Goal: Task Accomplishment & Management: Manage account settings

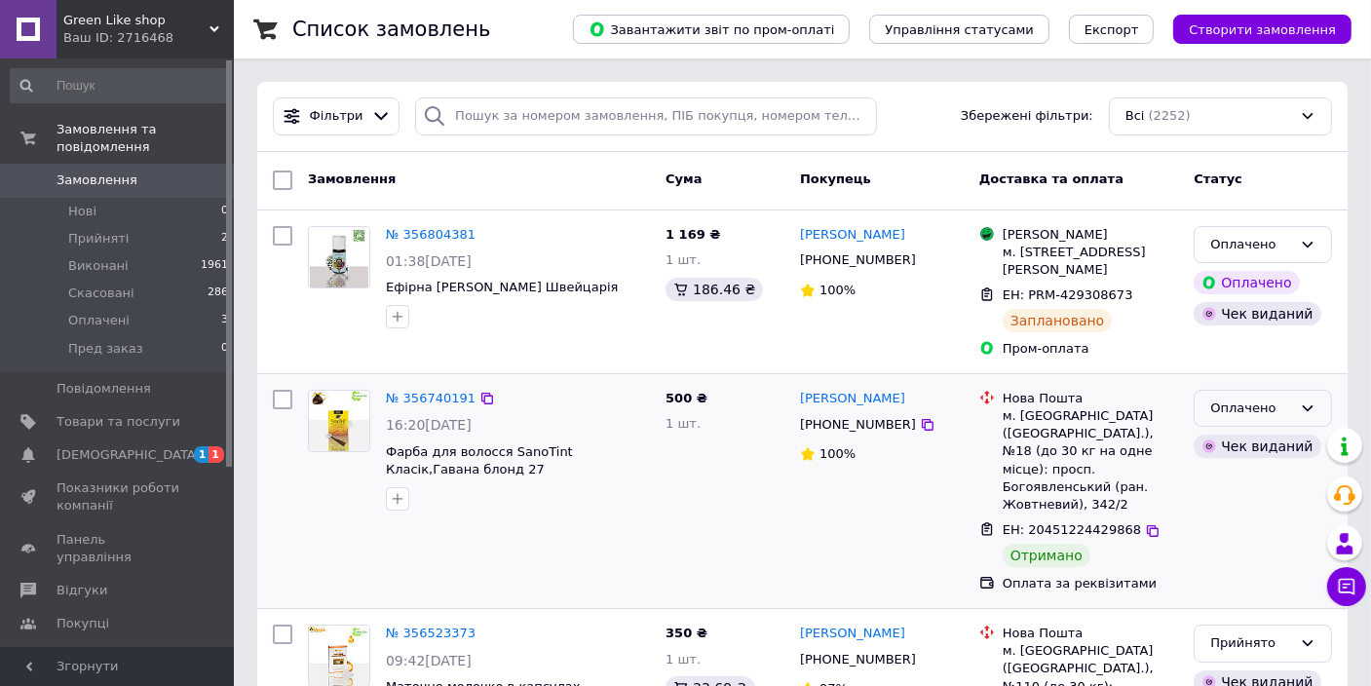
click at [1231, 408] on div "Оплачено" at bounding box center [1251, 408] width 82 height 20
click at [1236, 478] on li "Виконано" at bounding box center [1262, 485] width 136 height 36
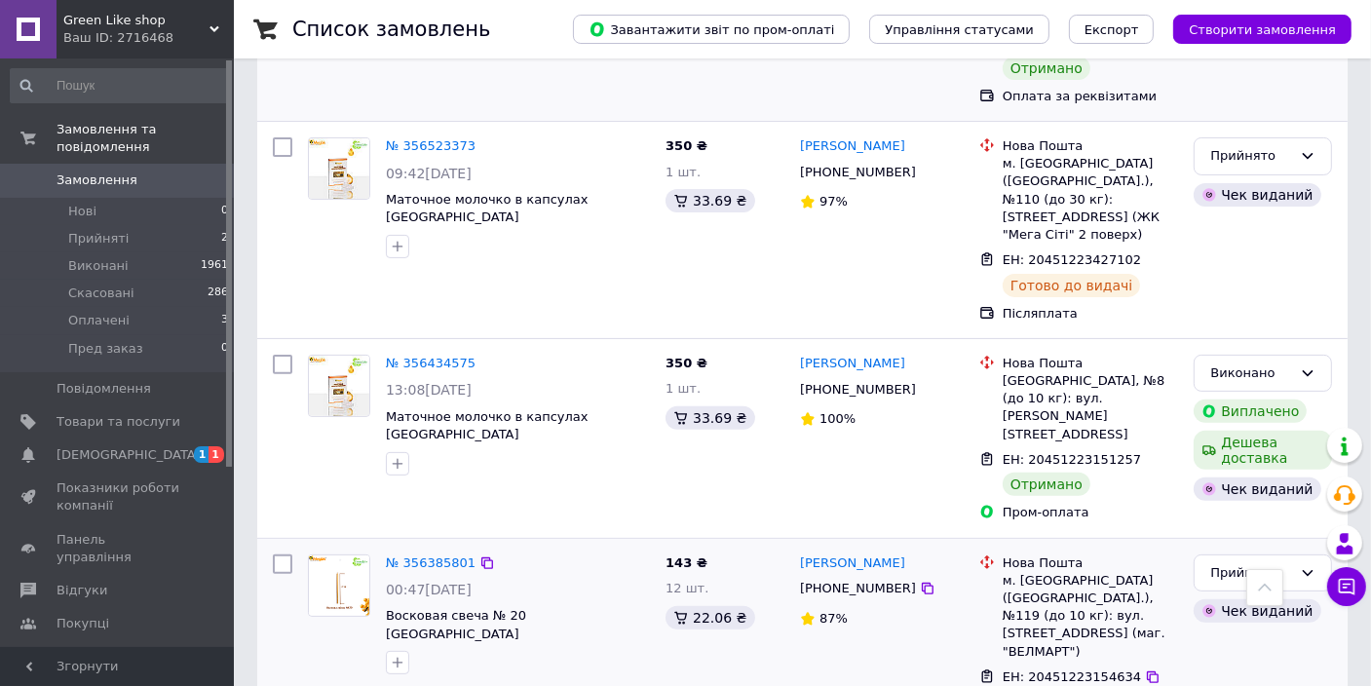
scroll to position [584, 0]
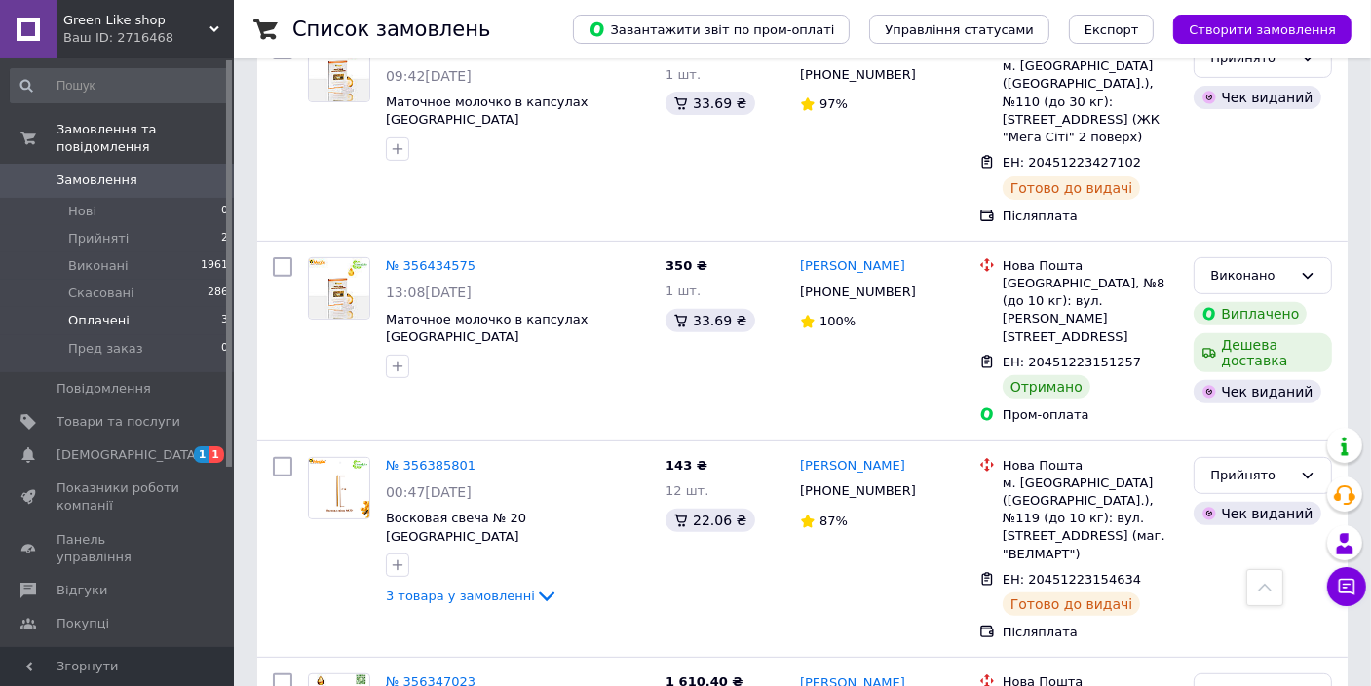
click at [107, 312] on span "Оплачені" at bounding box center [98, 321] width 61 height 18
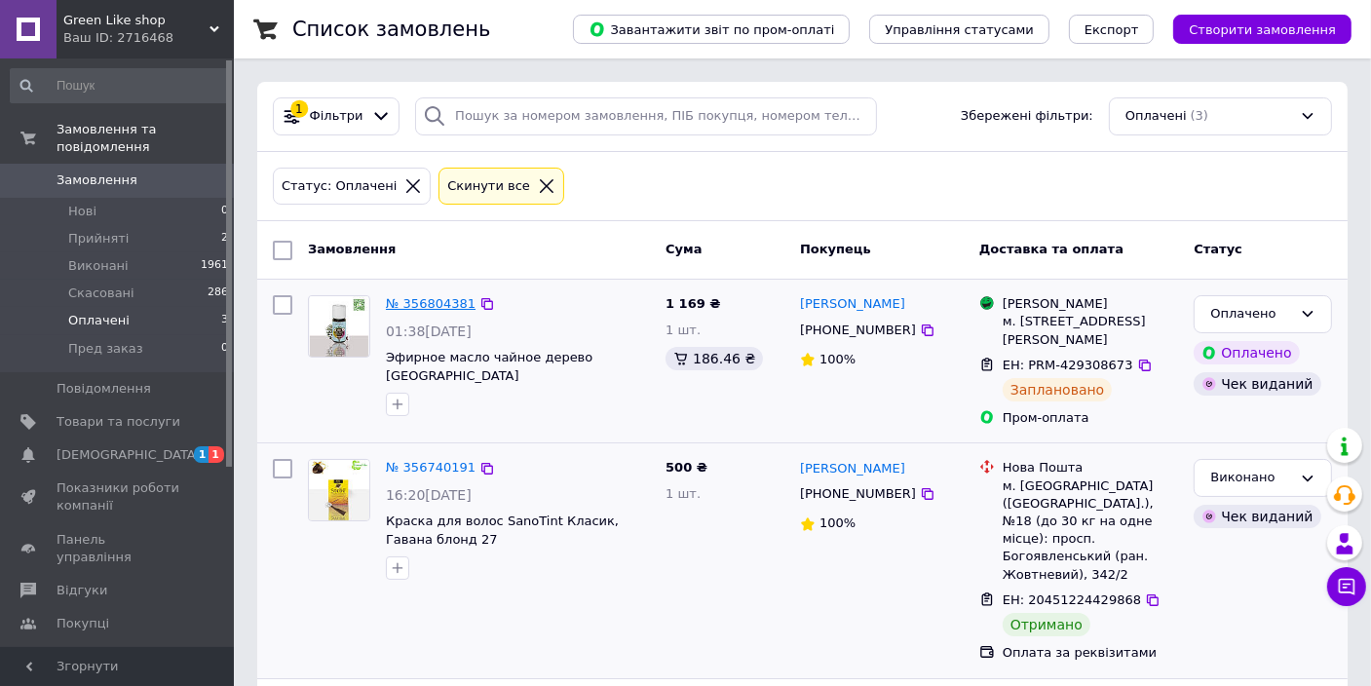
click at [412, 299] on link "№ 356804381" at bounding box center [431, 303] width 90 height 15
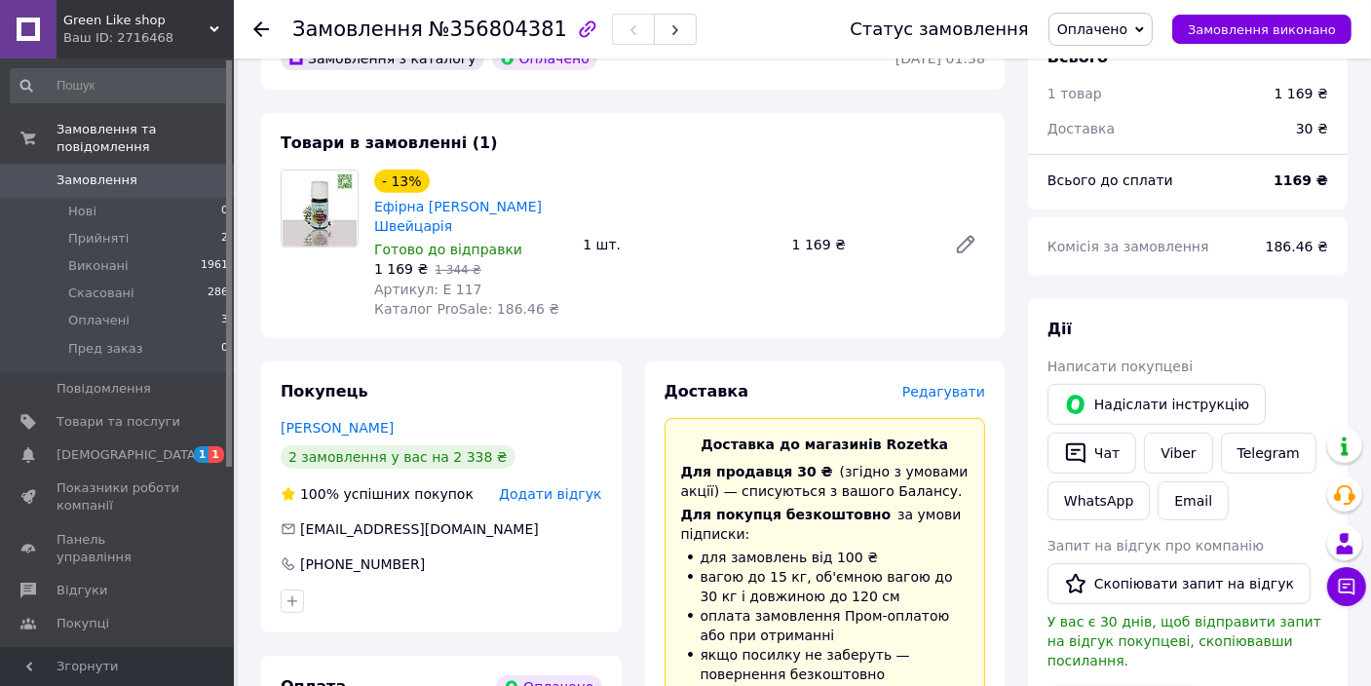
scroll to position [877, 0]
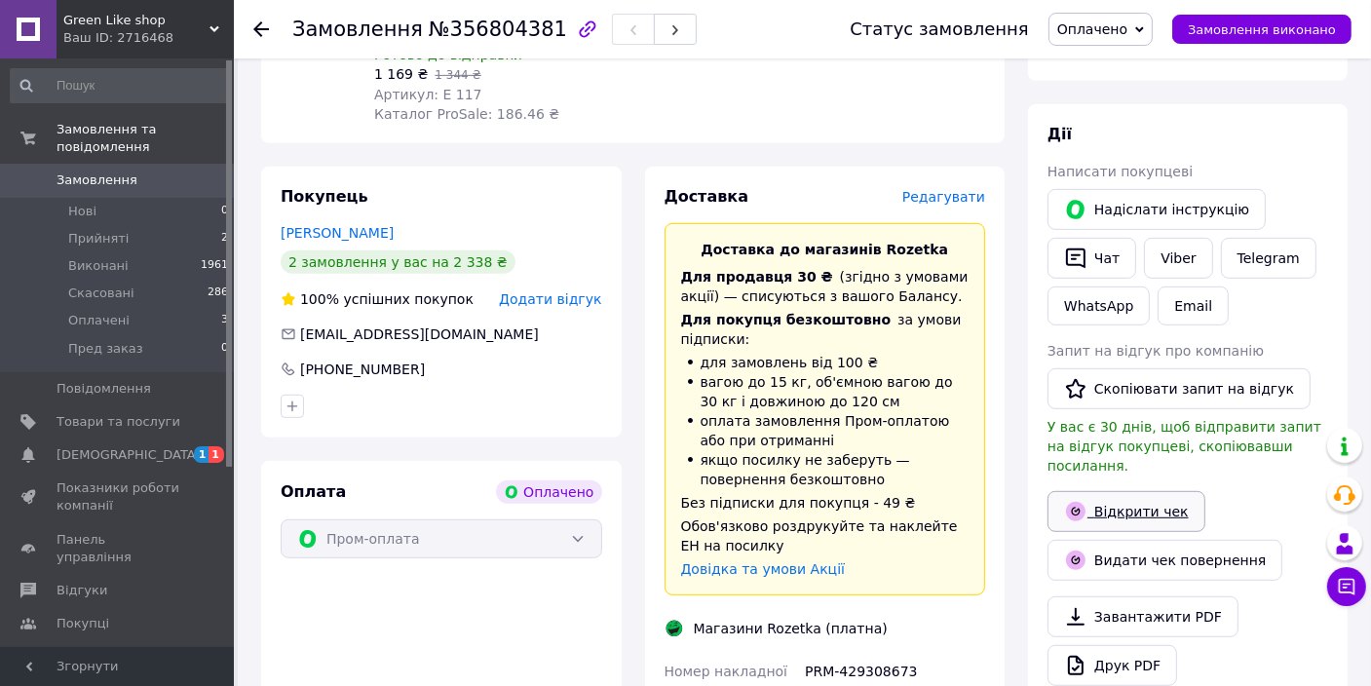
click at [1166, 491] on link "Відкрити чек" at bounding box center [1126, 511] width 158 height 41
click at [81, 446] on span "[DEMOGRAPHIC_DATA]" at bounding box center [128, 455] width 144 height 18
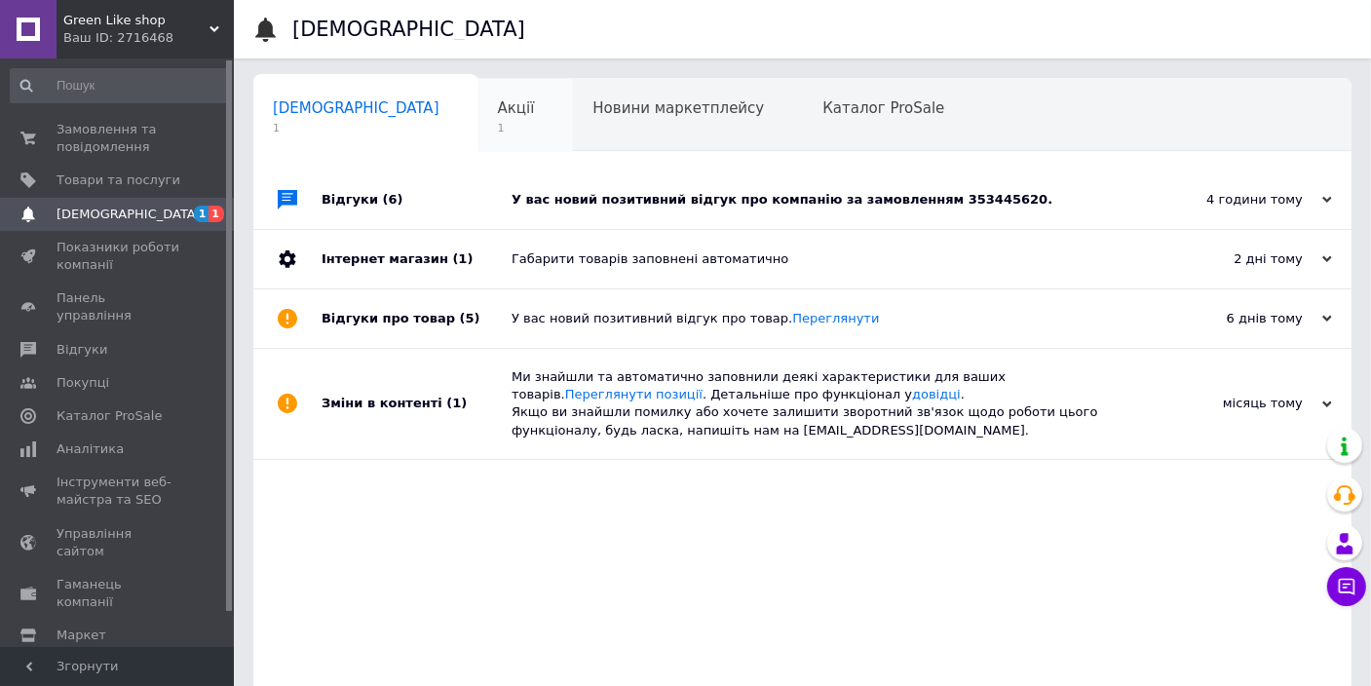
click at [498, 113] on span "Акції" at bounding box center [516, 108] width 37 height 18
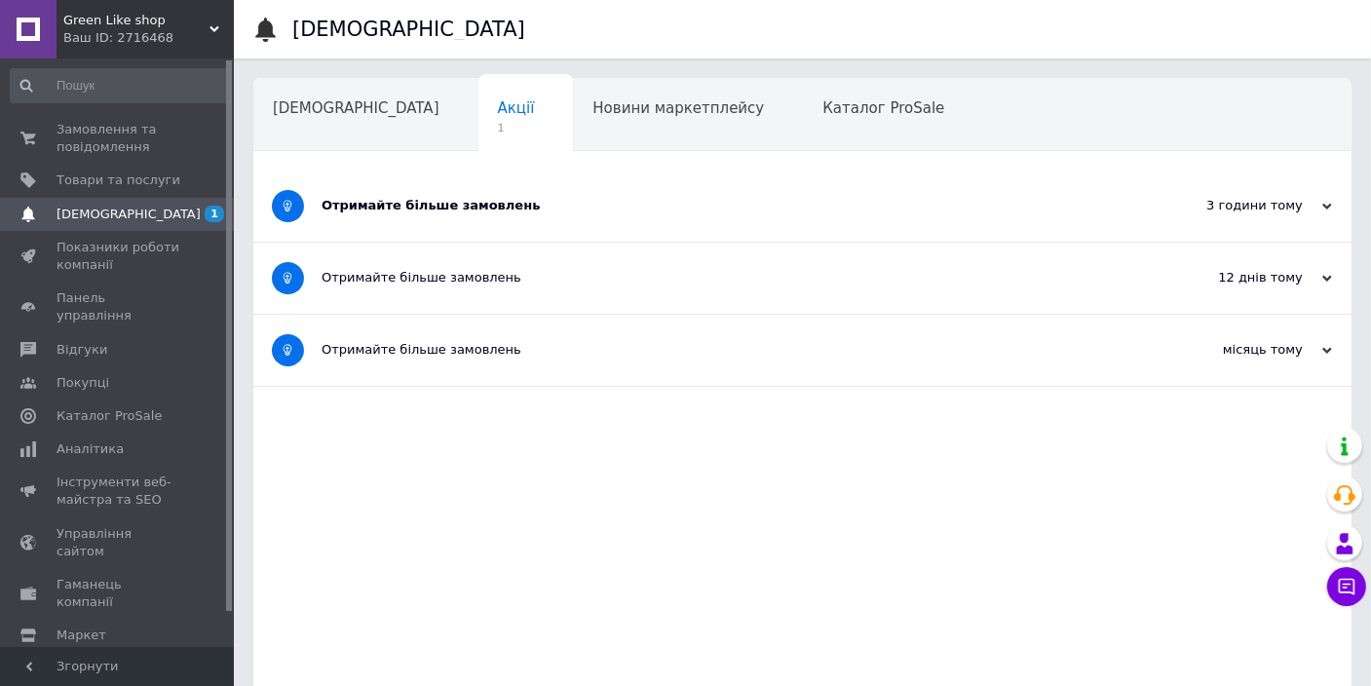
click at [417, 210] on div "Отримайте більше замовлень" at bounding box center [728, 206] width 815 height 18
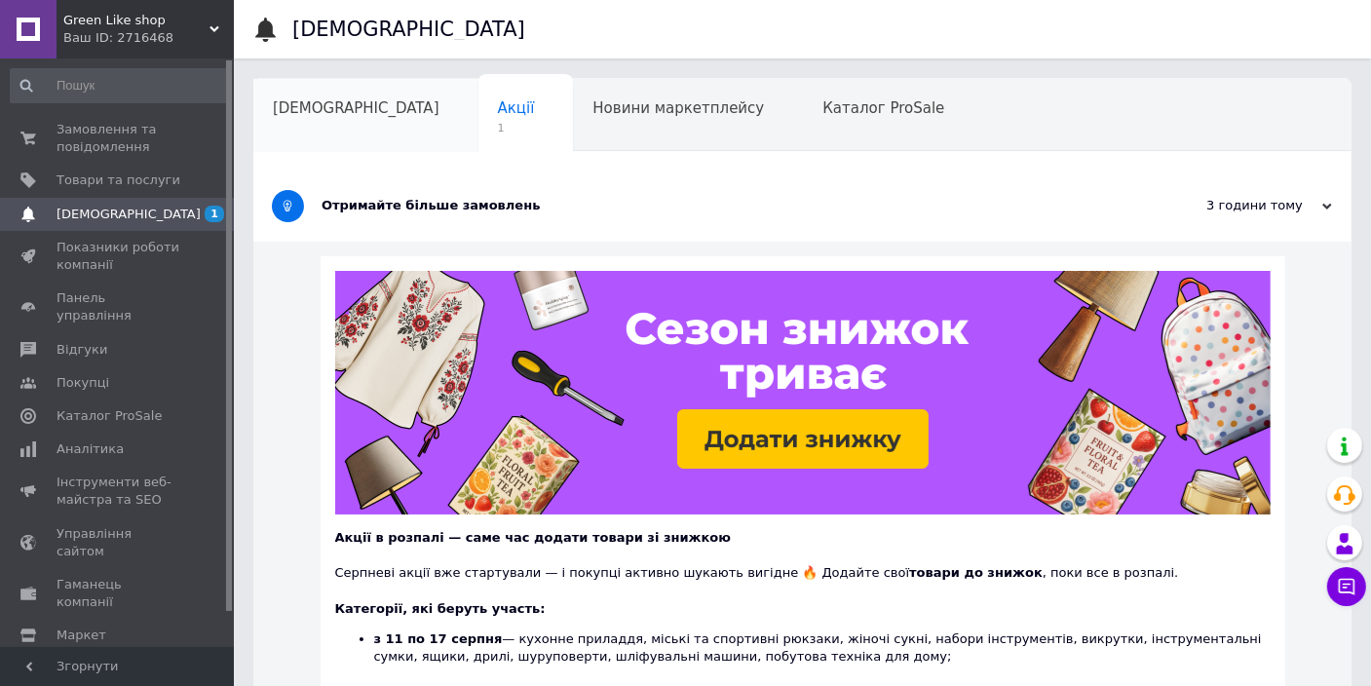
click at [312, 104] on span "[DEMOGRAPHIC_DATA]" at bounding box center [356, 108] width 167 height 18
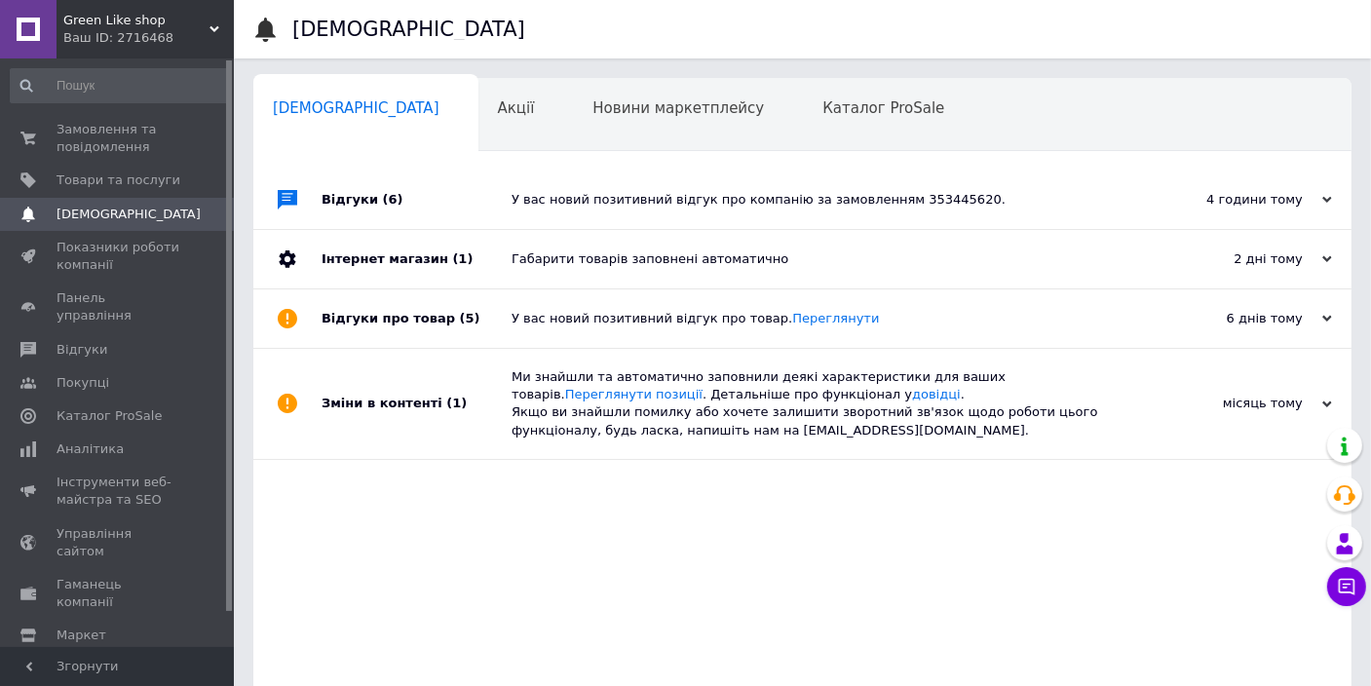
click at [577, 197] on div "У вас новий позитивний відгук про компанію за замовленням 353445620." at bounding box center [823, 200] width 625 height 18
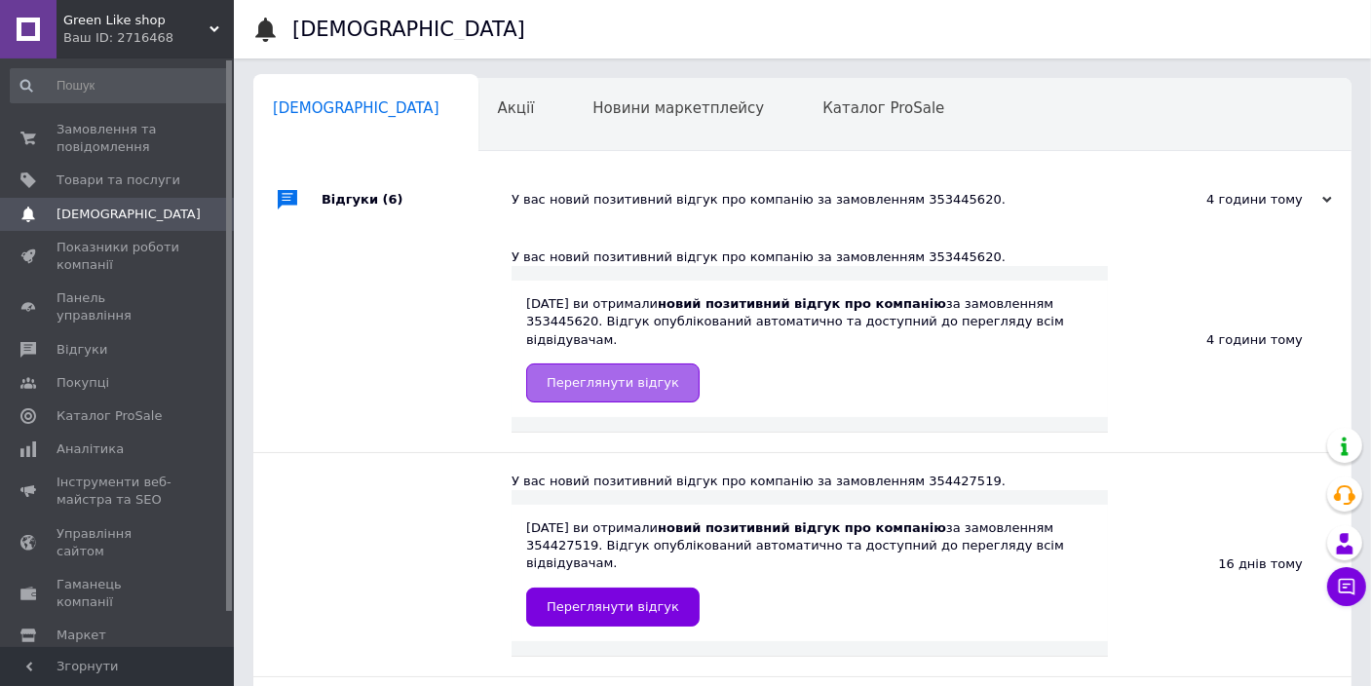
click at [636, 375] on span "Переглянути відгук" at bounding box center [612, 382] width 132 height 15
click at [97, 132] on span "Замовлення та повідомлення" at bounding box center [118, 138] width 124 height 35
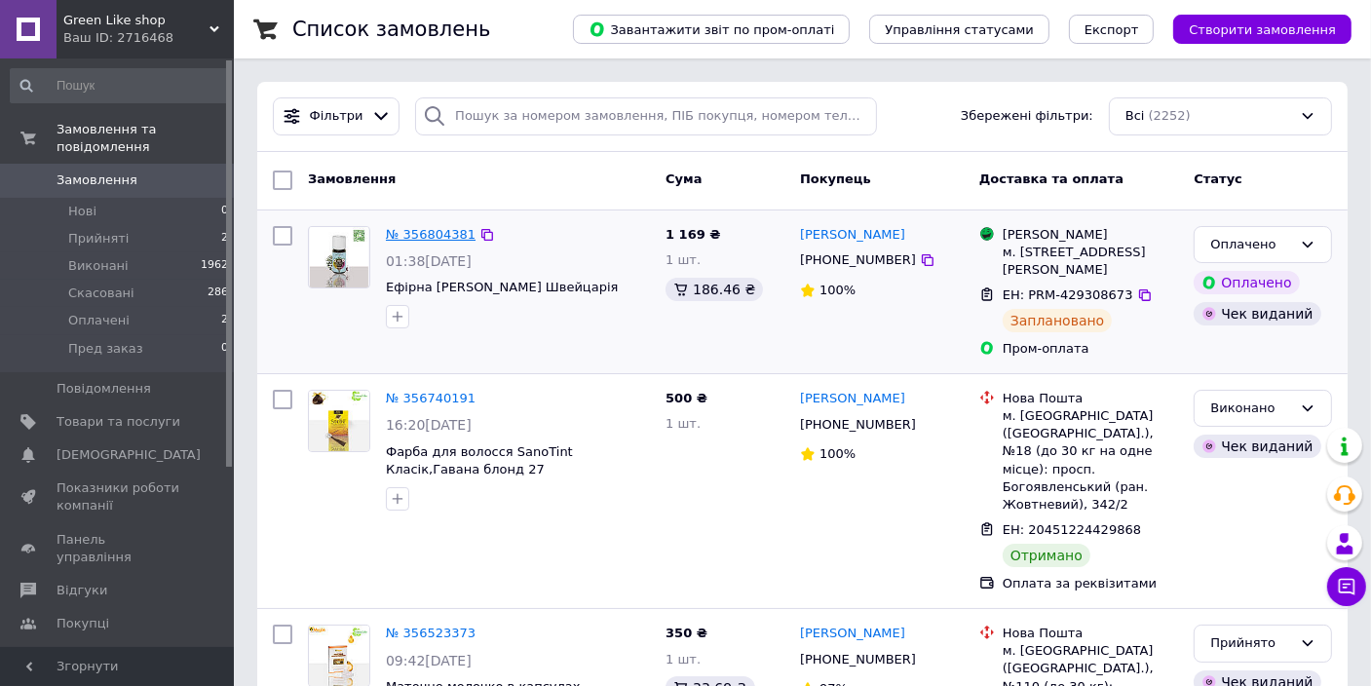
click at [418, 236] on link "№ 356804381" at bounding box center [431, 234] width 90 height 15
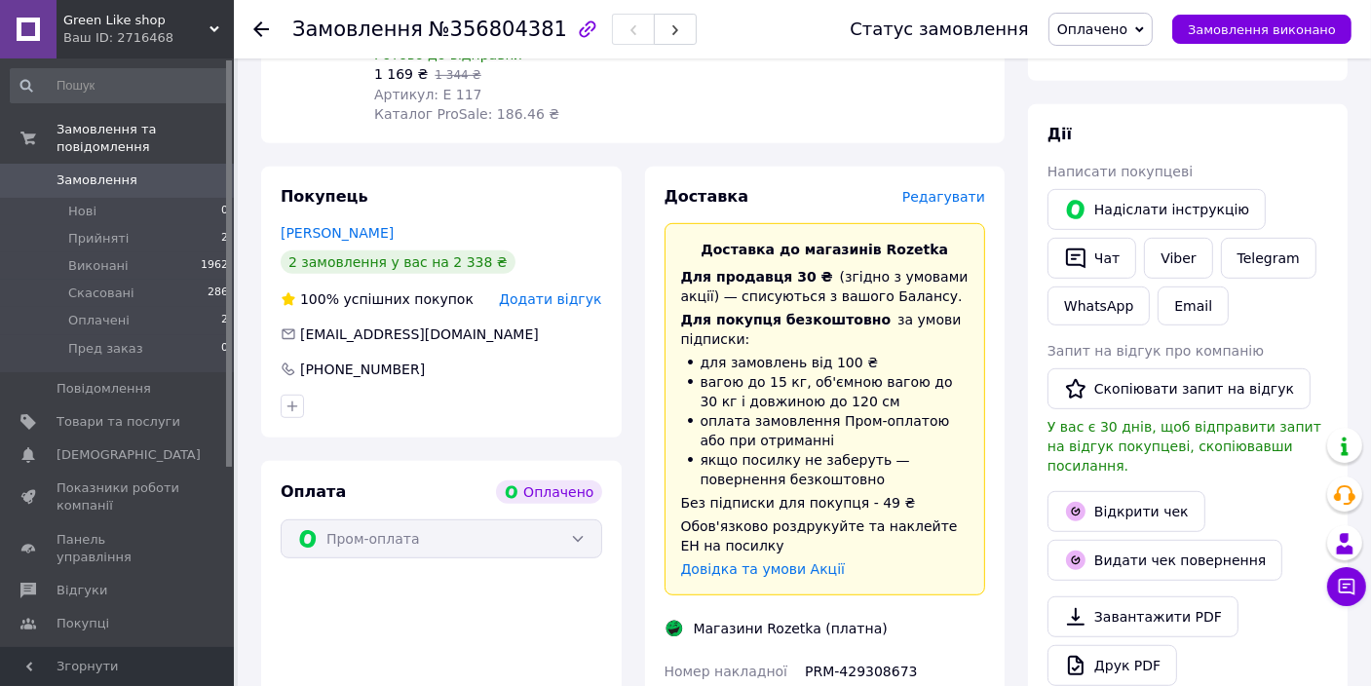
scroll to position [974, 0]
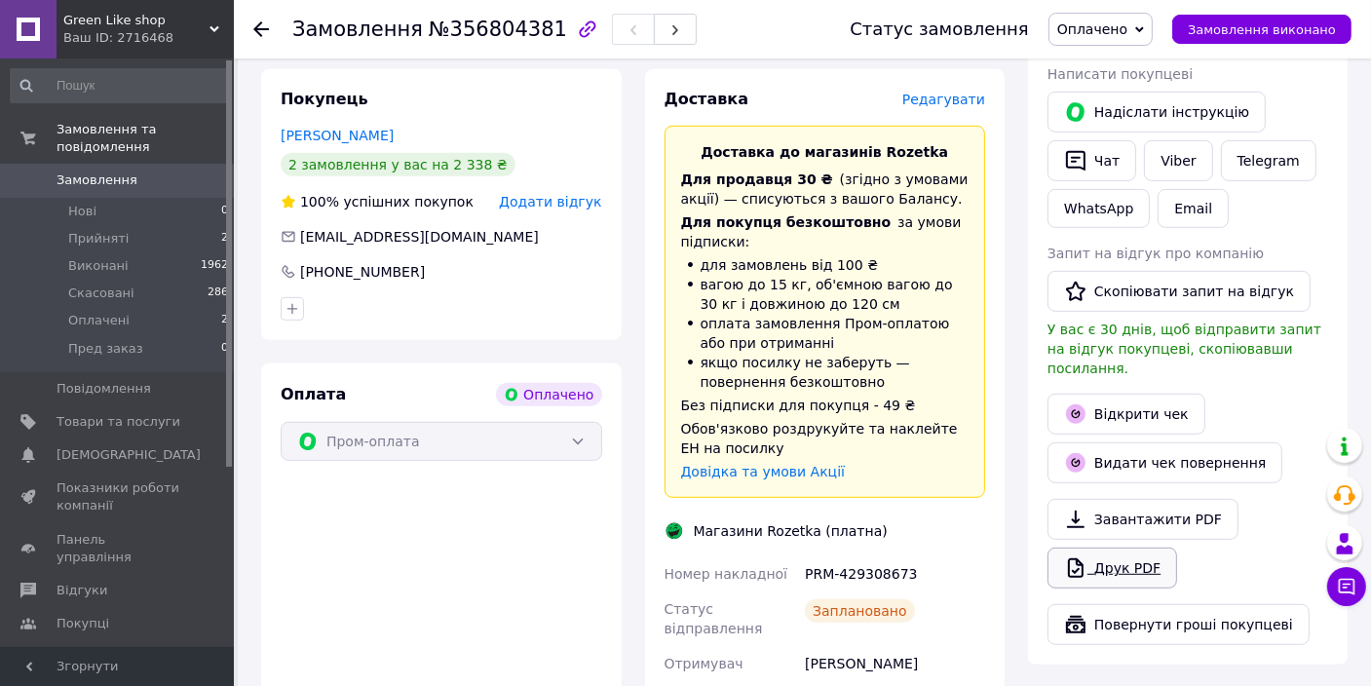
click at [1137, 547] on link "Друк PDF" at bounding box center [1112, 567] width 130 height 41
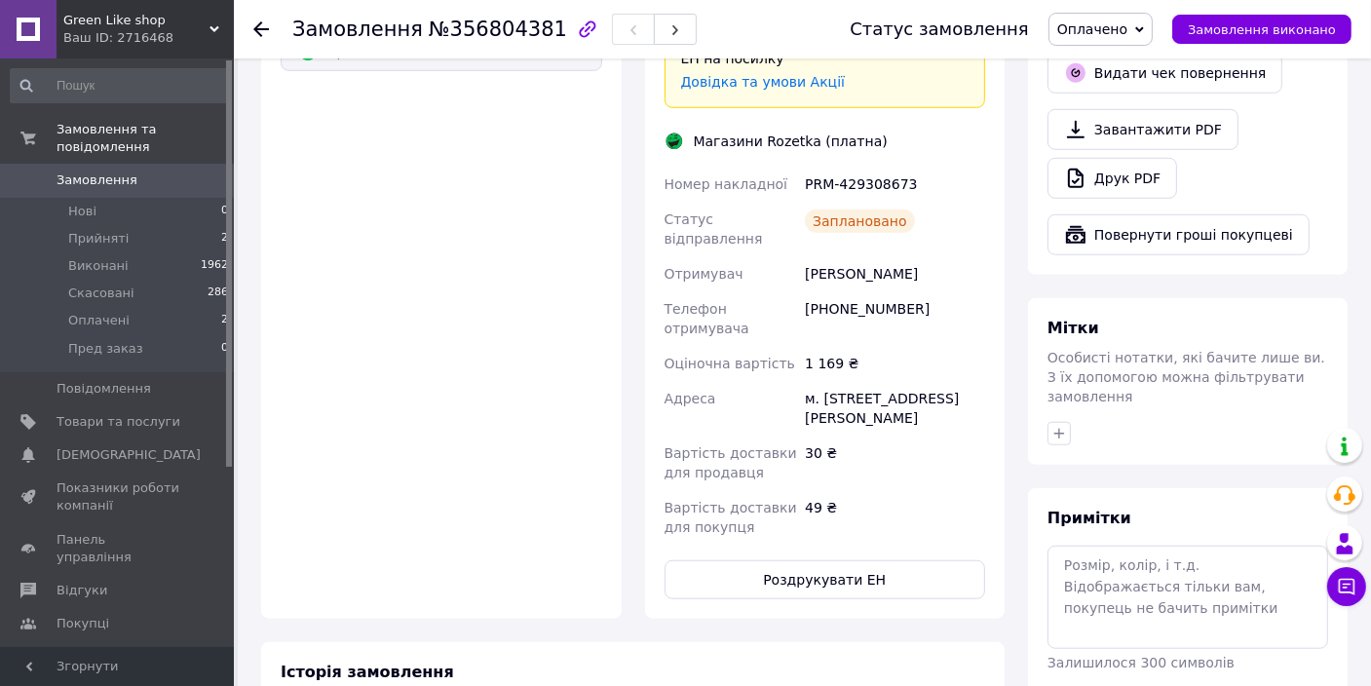
scroll to position [1461, 0]
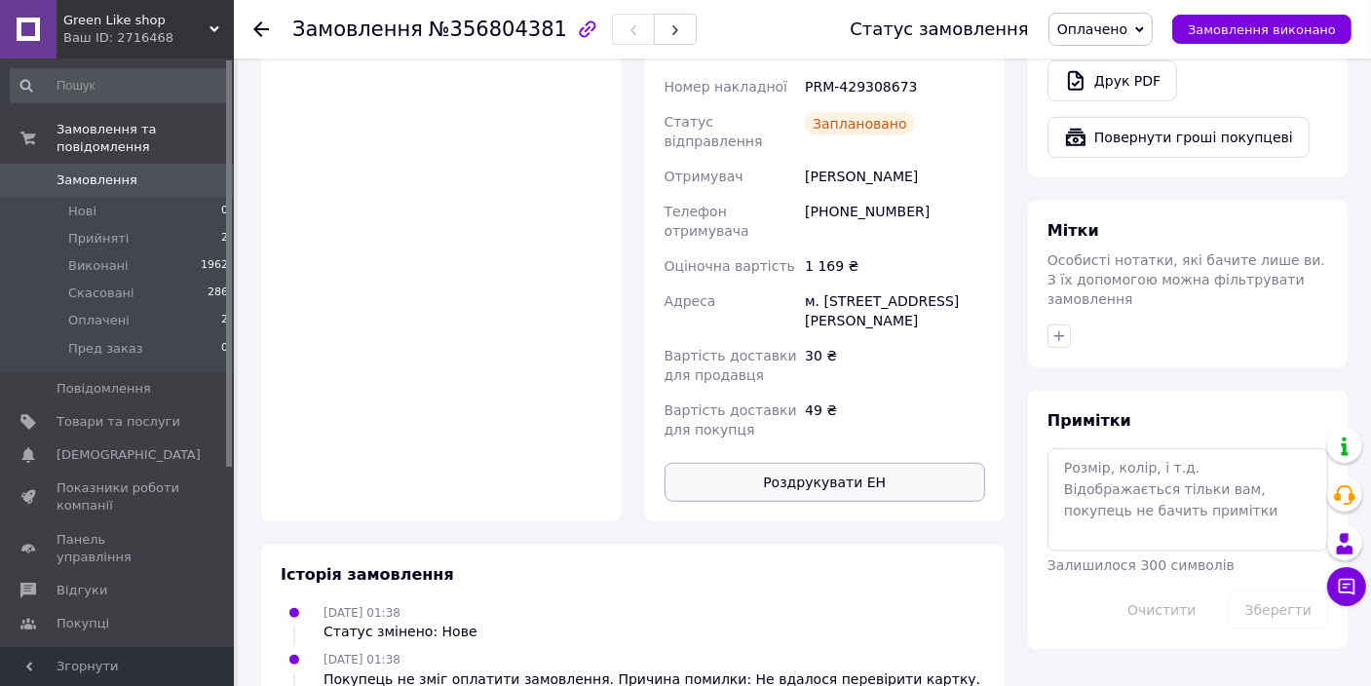
click at [823, 463] on button "Роздрукувати ЕН" at bounding box center [824, 482] width 321 height 39
